Goal: Transaction & Acquisition: Book appointment/travel/reservation

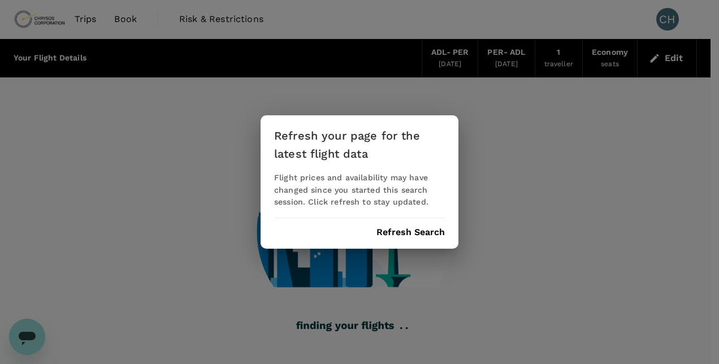
click at [398, 228] on button "Refresh Search" at bounding box center [410, 232] width 68 height 10
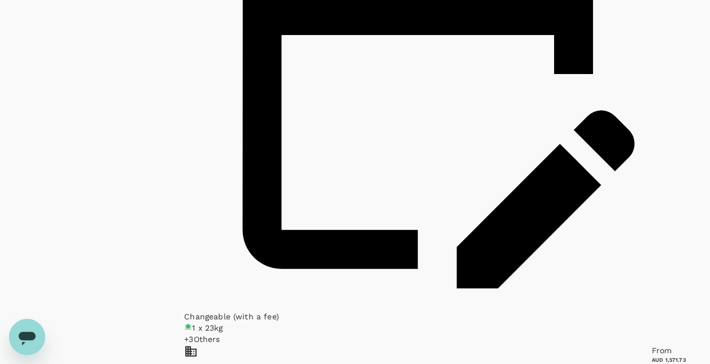
scroll to position [1041, 0]
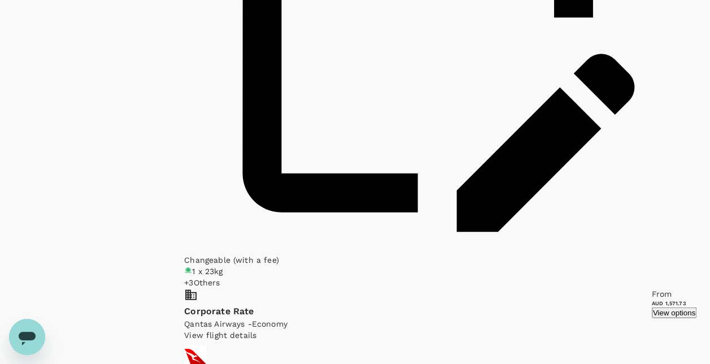
type input "780"
checkbox input "false"
checkbox input "true"
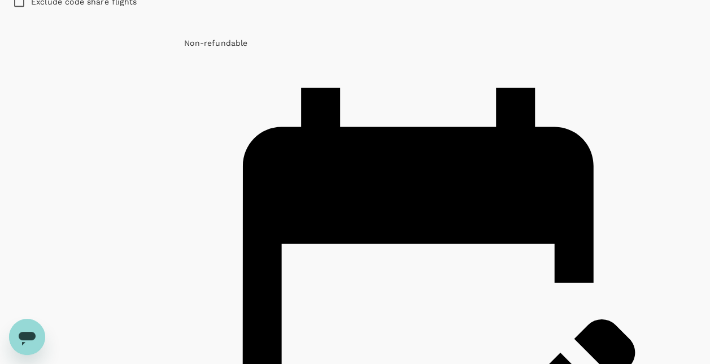
scroll to position [758, 0]
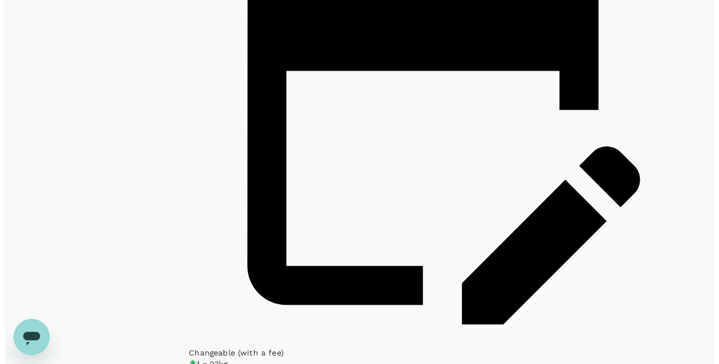
scroll to position [1059, 0]
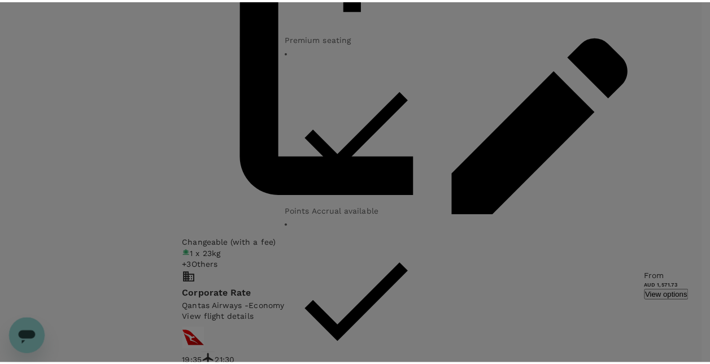
scroll to position [27, 0]
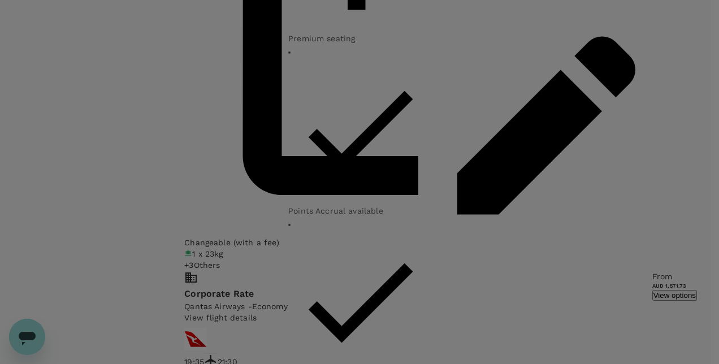
drag, startPoint x: 223, startPoint y: 301, endPoint x: 222, endPoint y: 307, distance: 6.9
drag, startPoint x: 222, startPoint y: 307, endPoint x: 462, endPoint y: 276, distance: 242.2
click at [615, 18] on div "Red Edeal Non-refundable Can be changed with a AUD 100 fee 2 carry on bags & 1 …" at bounding box center [359, 182] width 719 height 364
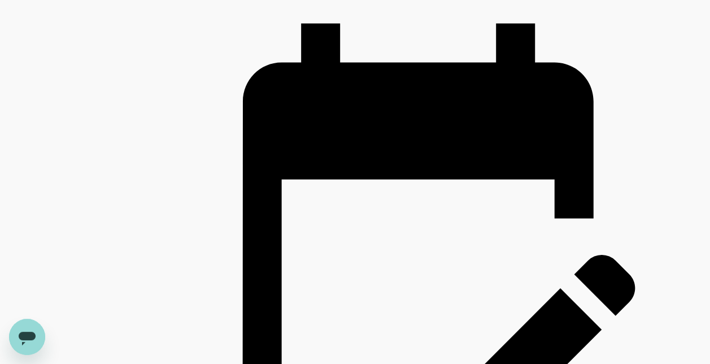
scroll to position [776, 0]
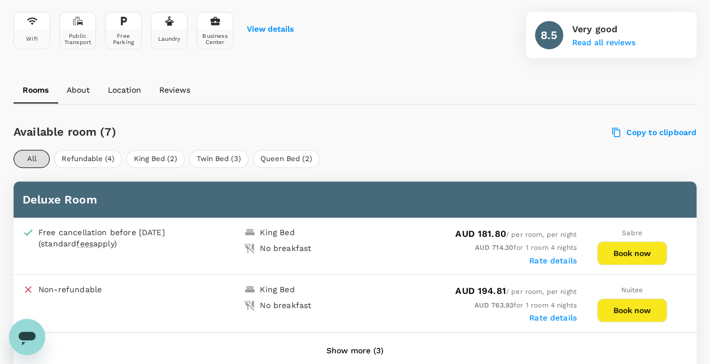
scroll to position [452, 0]
